Goal: Transaction & Acquisition: Purchase product/service

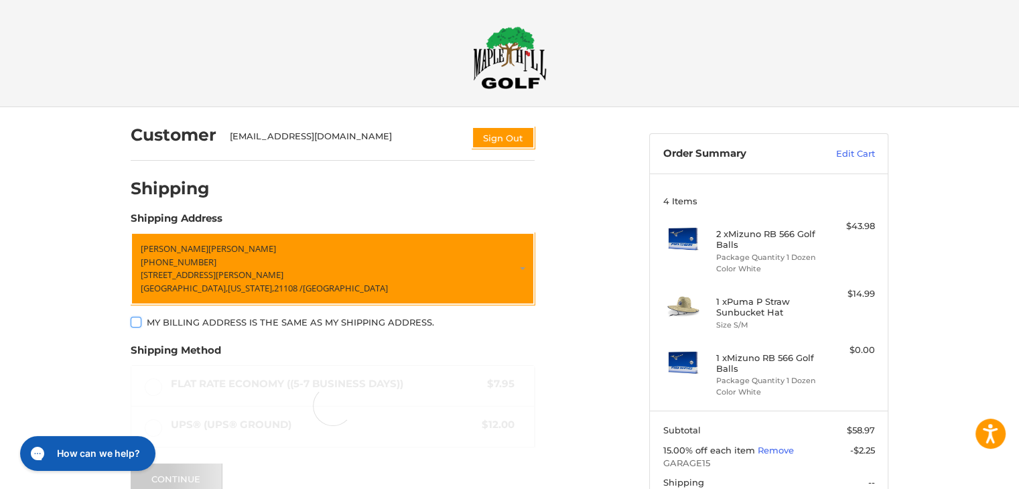
scroll to position [63, 0]
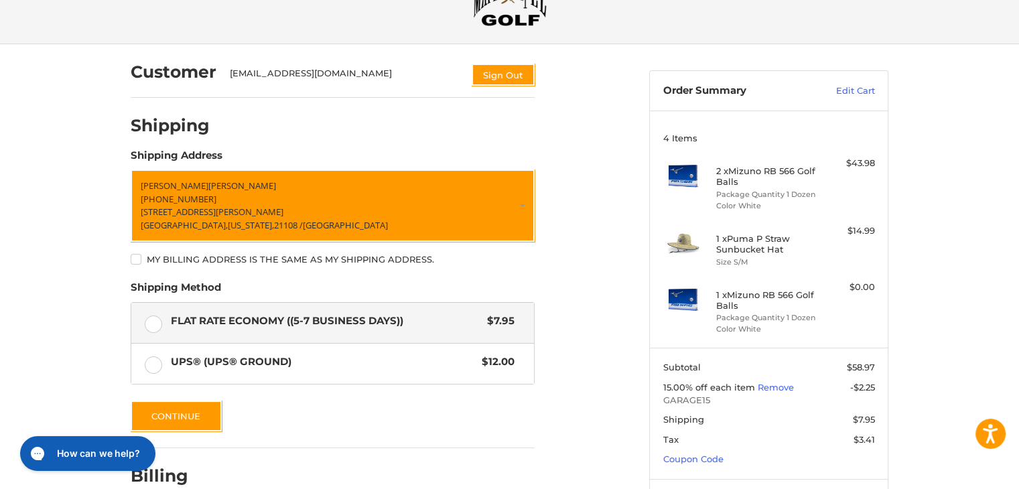
click at [134, 258] on label "My billing address is the same as my shipping address." at bounding box center [333, 259] width 404 height 11
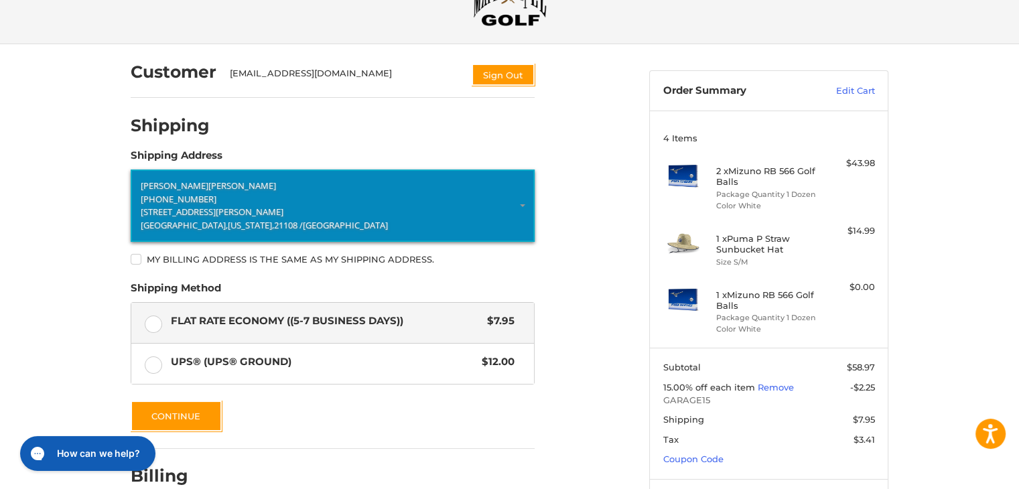
click at [180, 202] on span "+1 4103027721" at bounding box center [179, 199] width 76 height 12
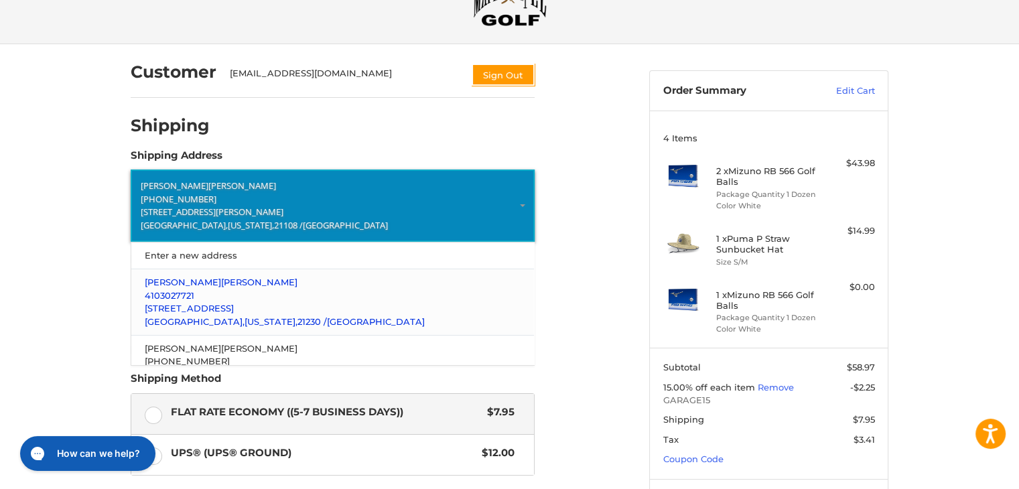
click at [179, 303] on span "[STREET_ADDRESS]" at bounding box center [189, 308] width 89 height 11
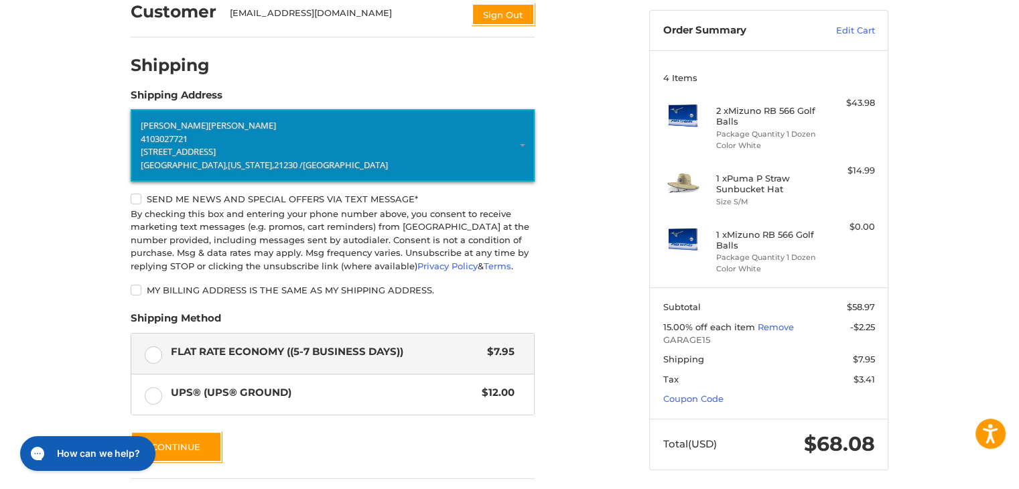
scroll to position [124, 0]
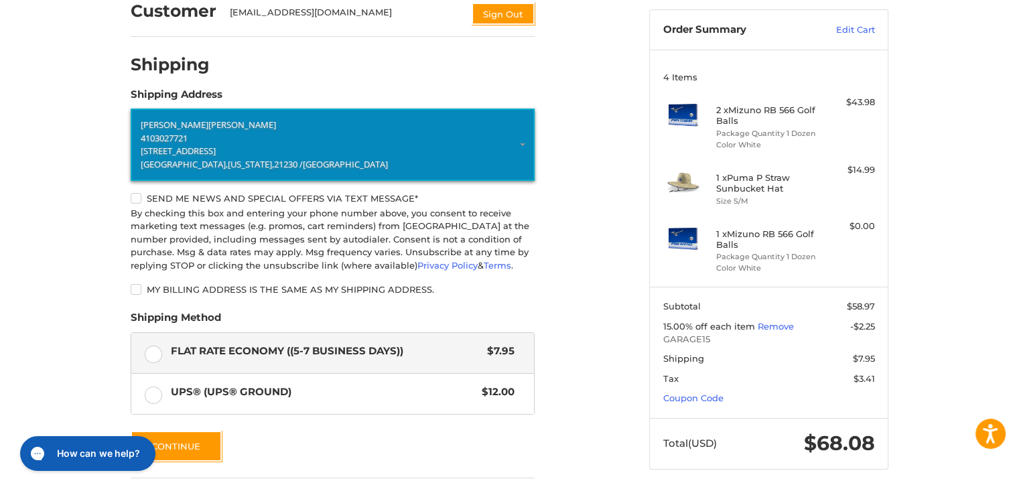
click at [139, 288] on label "My billing address is the same as my shipping address." at bounding box center [333, 289] width 404 height 11
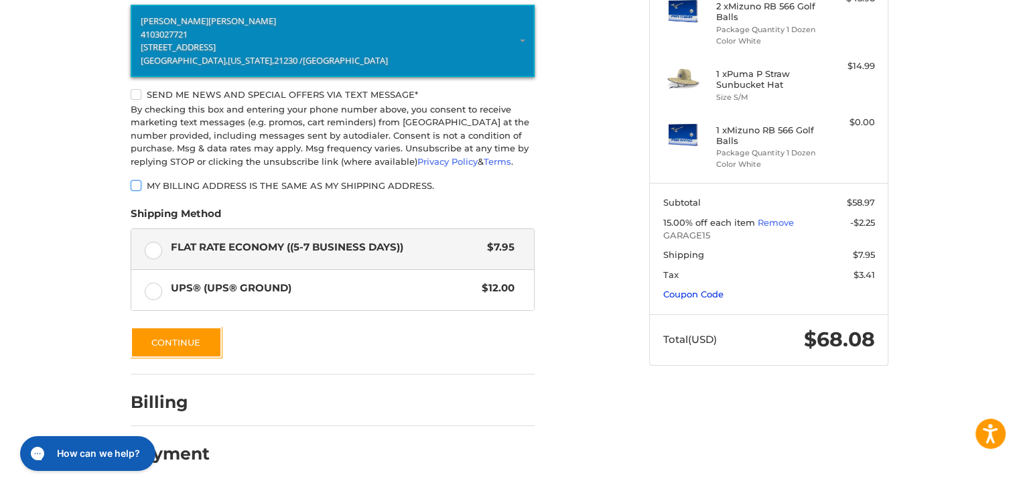
scroll to position [0, 0]
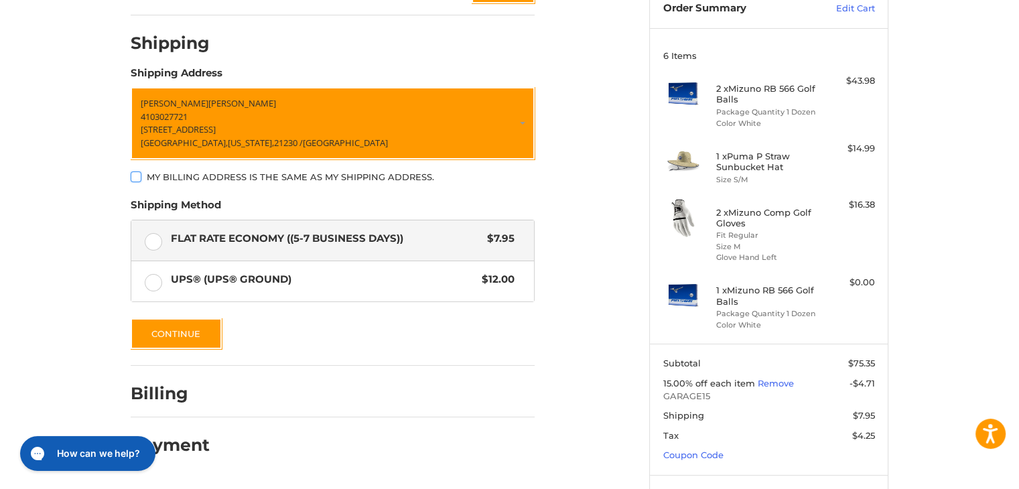
scroll to position [154, 0]
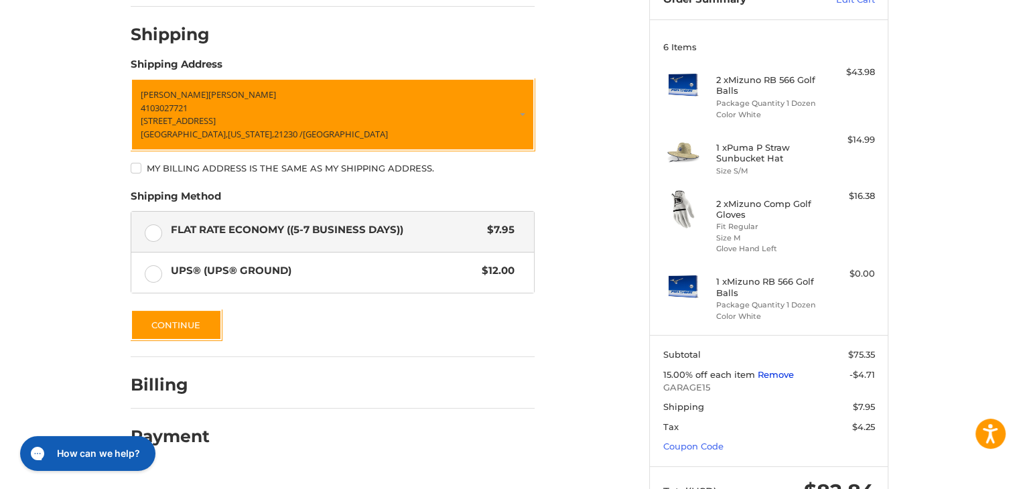
click at [764, 371] on link "Remove" at bounding box center [776, 374] width 36 height 11
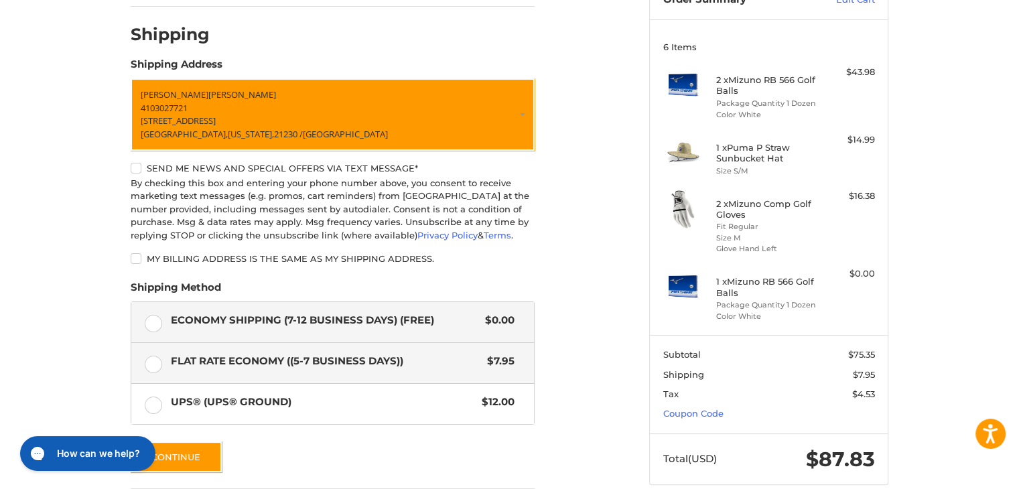
click at [157, 322] on label "Economy Shipping (7-12 Business Days) (Free) $0.00" at bounding box center [332, 322] width 403 height 40
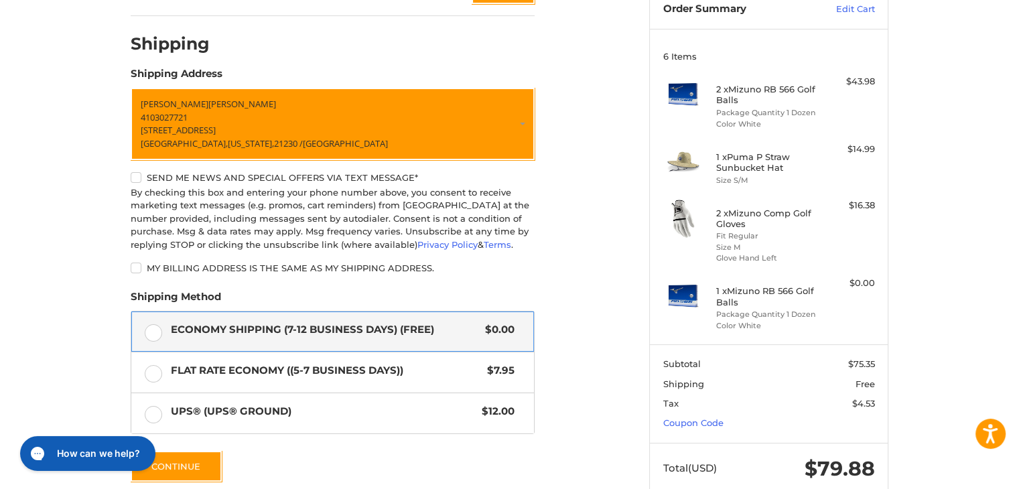
scroll to position [271, 0]
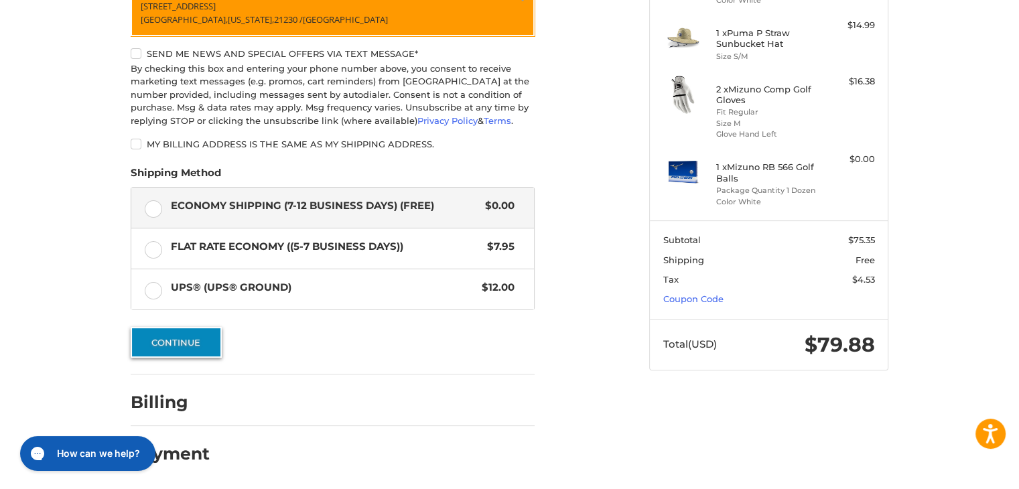
click at [201, 341] on button "Continue" at bounding box center [176, 342] width 91 height 31
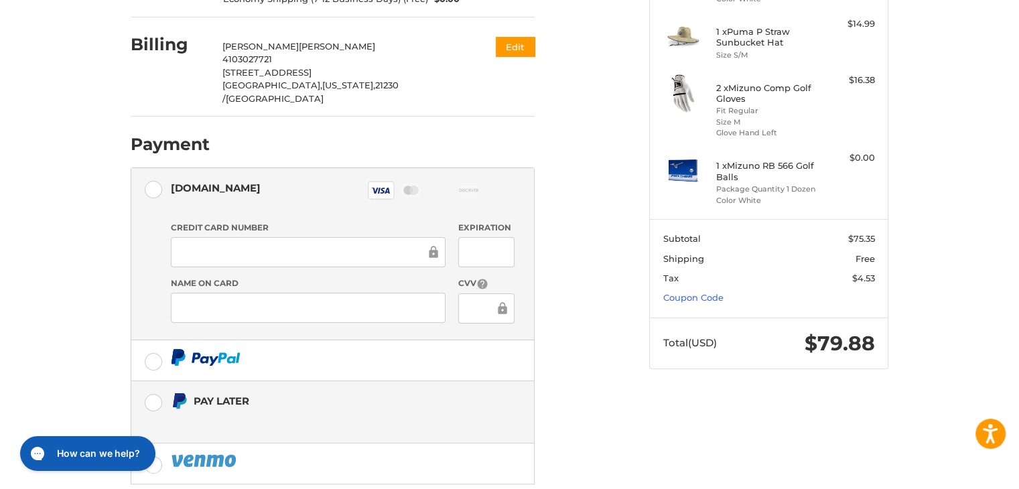
scroll to position [323, 0]
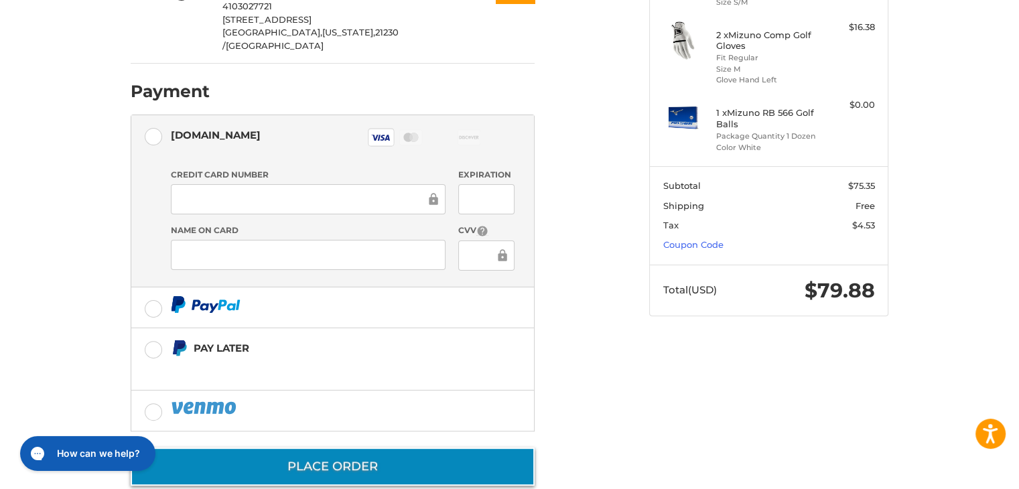
click at [354, 448] on button "Place Order" at bounding box center [333, 467] width 404 height 38
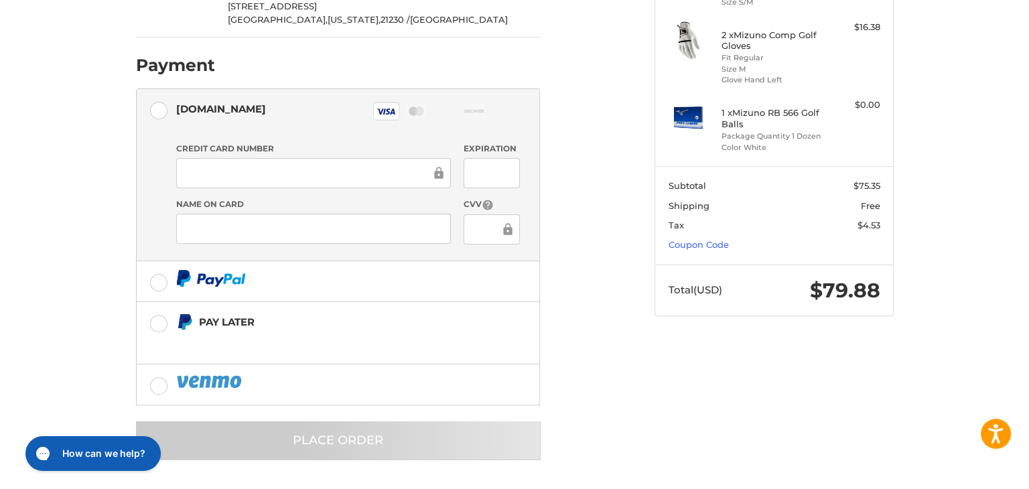
scroll to position [0, 0]
